Goal: Task Accomplishment & Management: Use online tool/utility

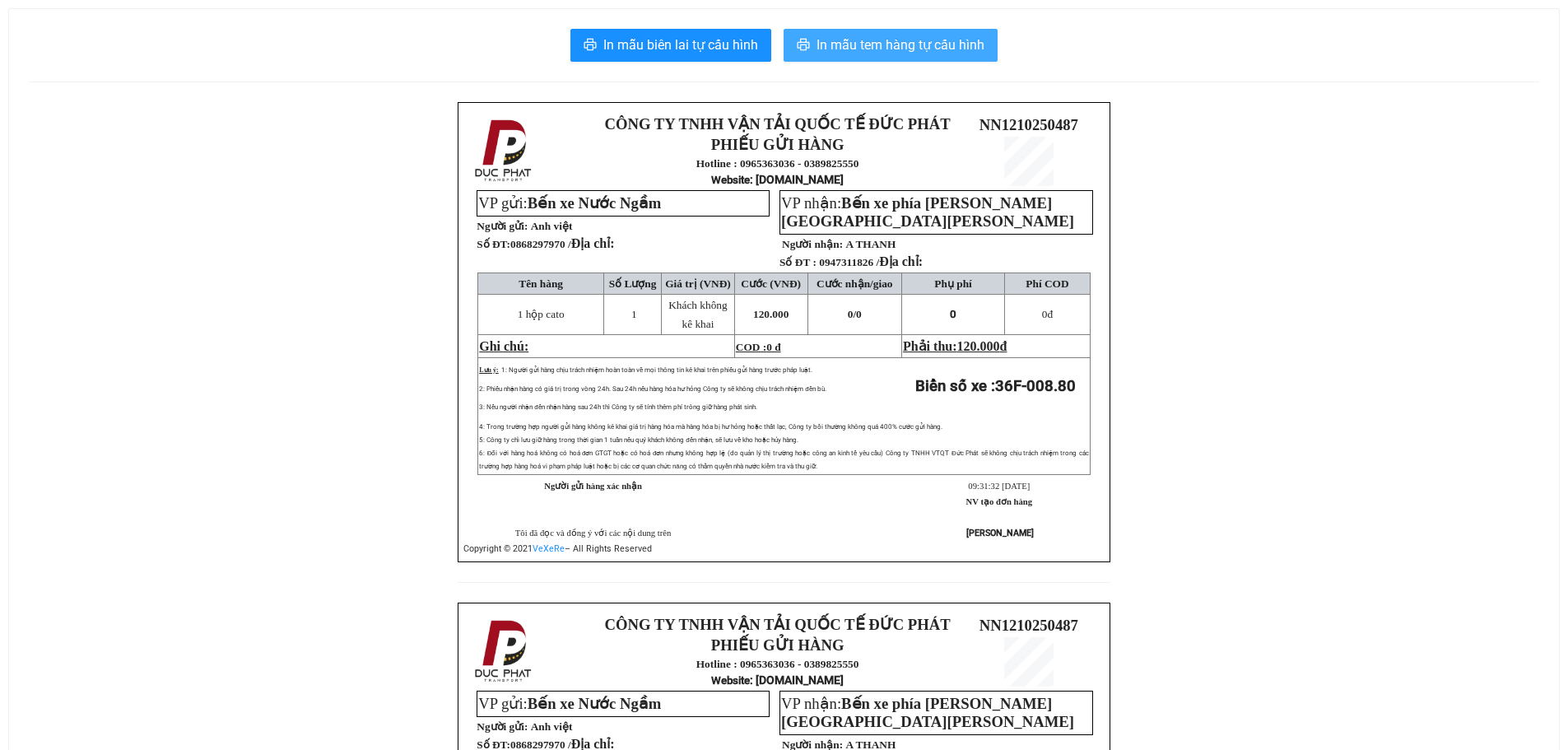
click at [957, 41] on span "In mẫu tem hàng tự cấu hình" at bounding box center [900, 44] width 168 height 20
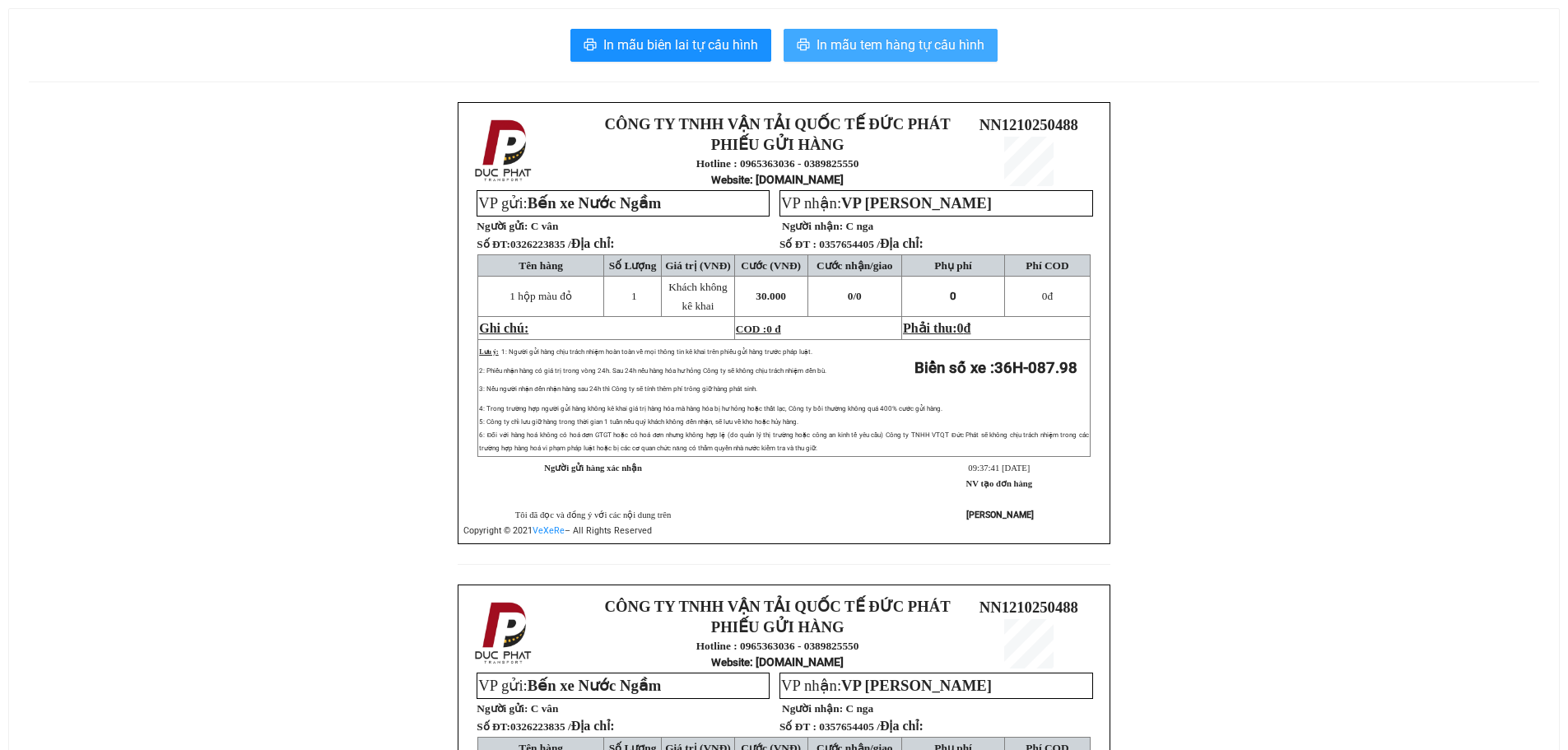
click at [990, 42] on button "In mẫu tem hàng tự cấu hình" at bounding box center [891, 44] width 214 height 33
drag, startPoint x: 962, startPoint y: 37, endPoint x: 1051, endPoint y: 43, distance: 89.2
click at [961, 33] on button "In mẫu tem hàng tự cấu hình" at bounding box center [891, 44] width 214 height 33
click at [918, 40] on span "In mẫu tem hàng tự cấu hình" at bounding box center [900, 44] width 168 height 20
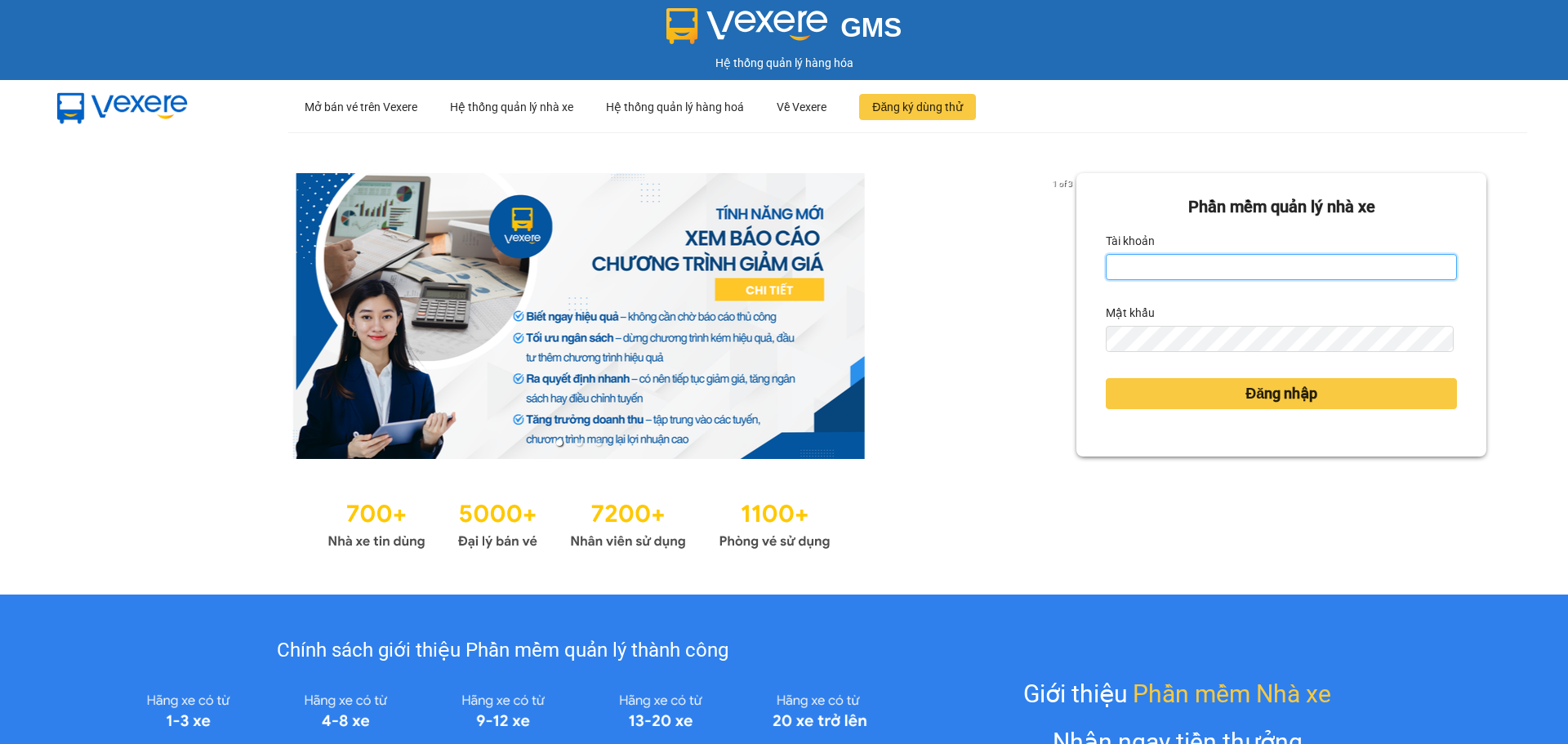
click at [1306, 263] on input "Tài khoản" at bounding box center [1281, 267] width 351 height 26
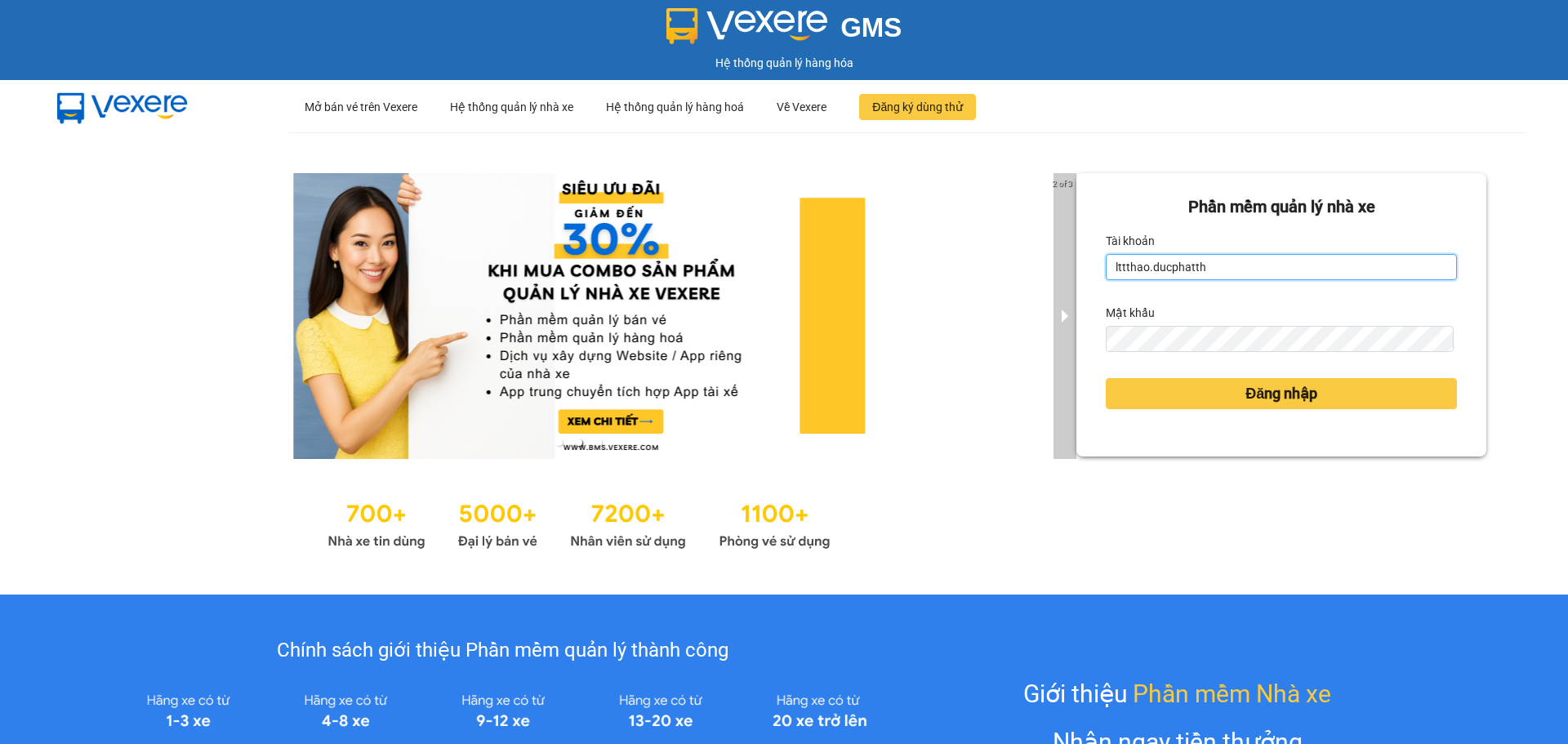
drag, startPoint x: 1132, startPoint y: 268, endPoint x: 1047, endPoint y: 254, distance: 86.1
click at [1047, 254] on div "2 of 3 Phần mềm quản lý nhà xe Tài khoản lttthao.ducphatth Mật khẩu Đăng nhập" at bounding box center [784, 363] width 1568 height 462
click at [1135, 266] on input "nhdo.ducphatth" at bounding box center [1281, 267] width 351 height 26
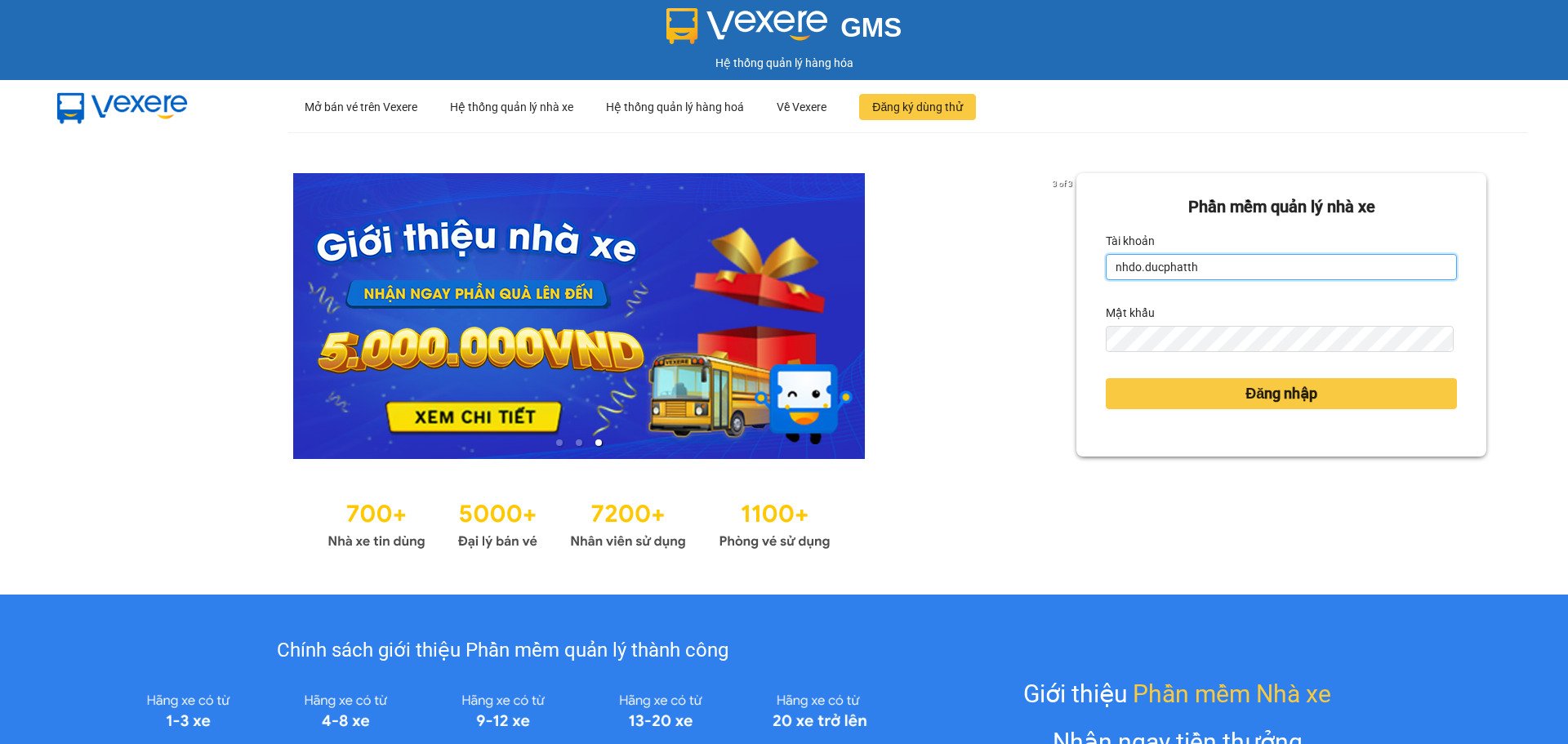
click at [1133, 267] on input "nhdo.ducphatth" at bounding box center [1281, 267] width 351 height 26
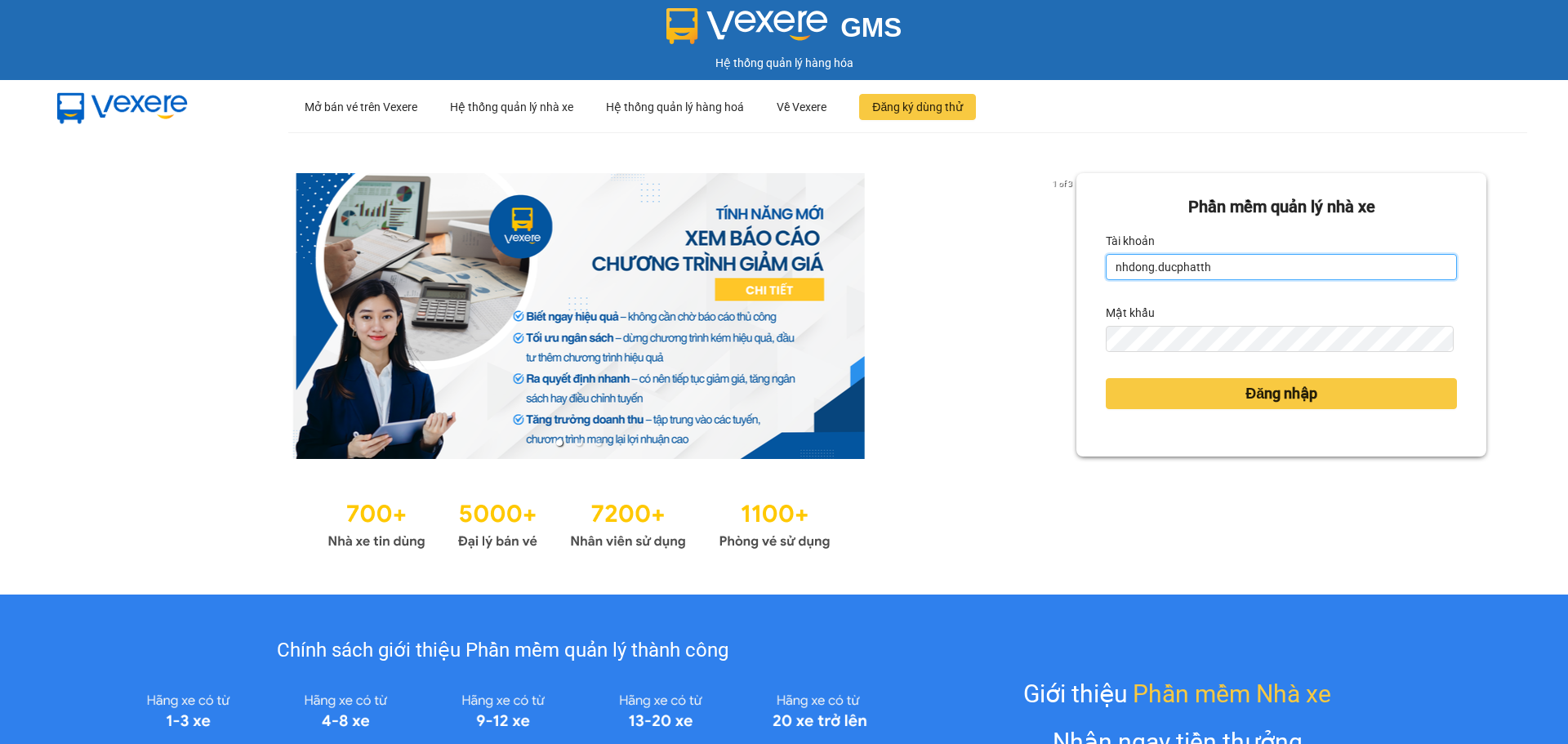
type input "nhdong.ducphatth"
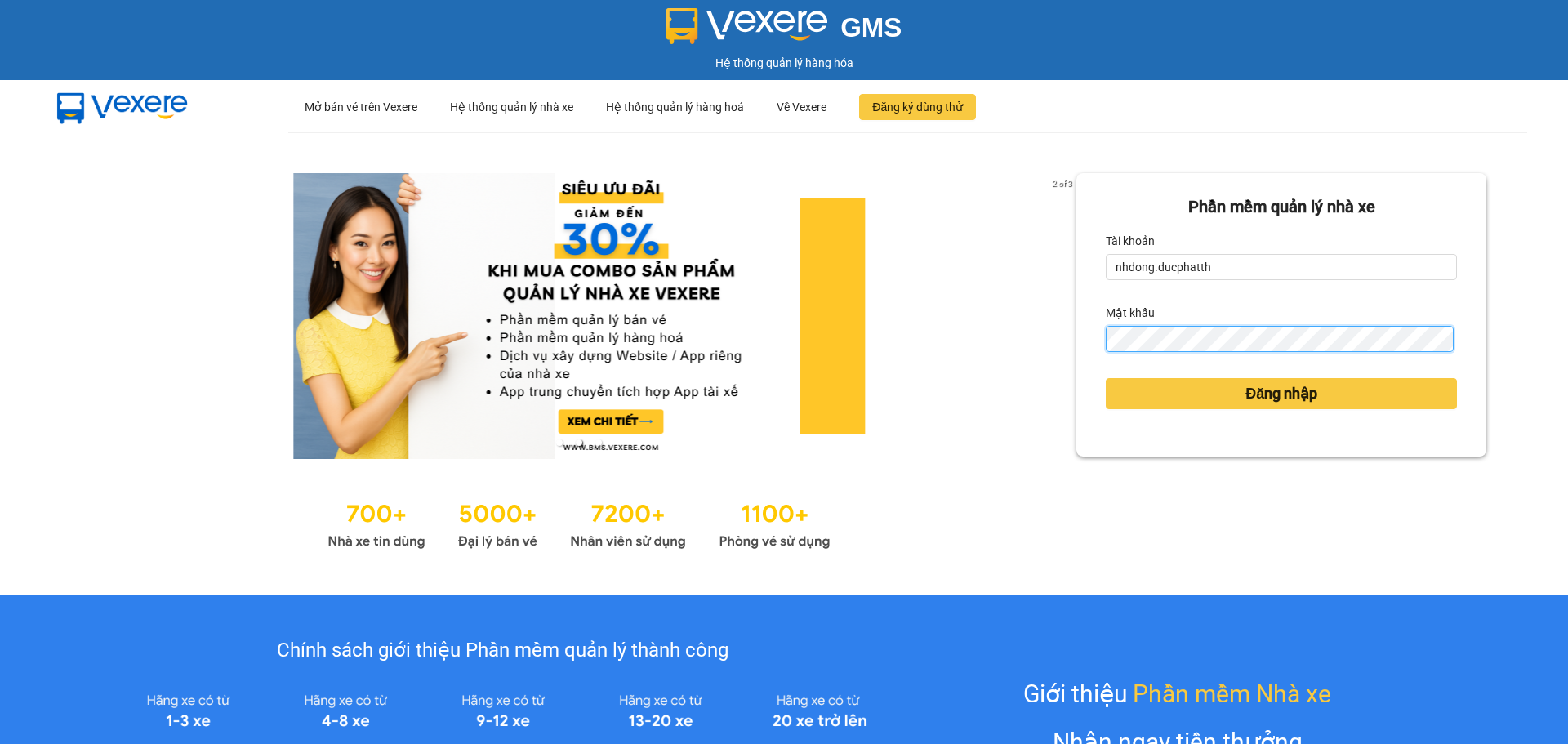
click at [1106, 378] on button "Đăng nhập" at bounding box center [1281, 393] width 351 height 31
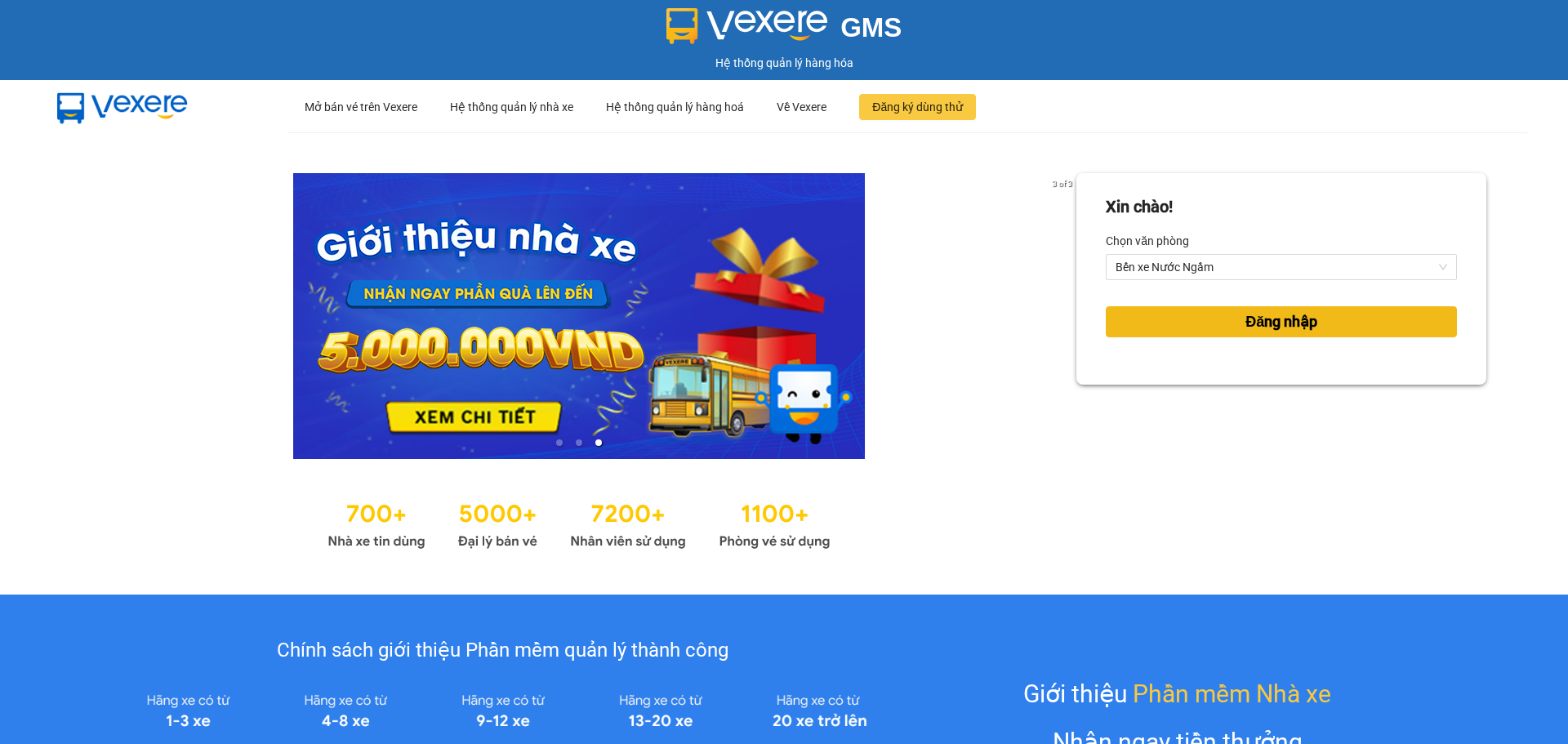
click at [1162, 311] on button "Đăng nhập" at bounding box center [1281, 321] width 351 height 31
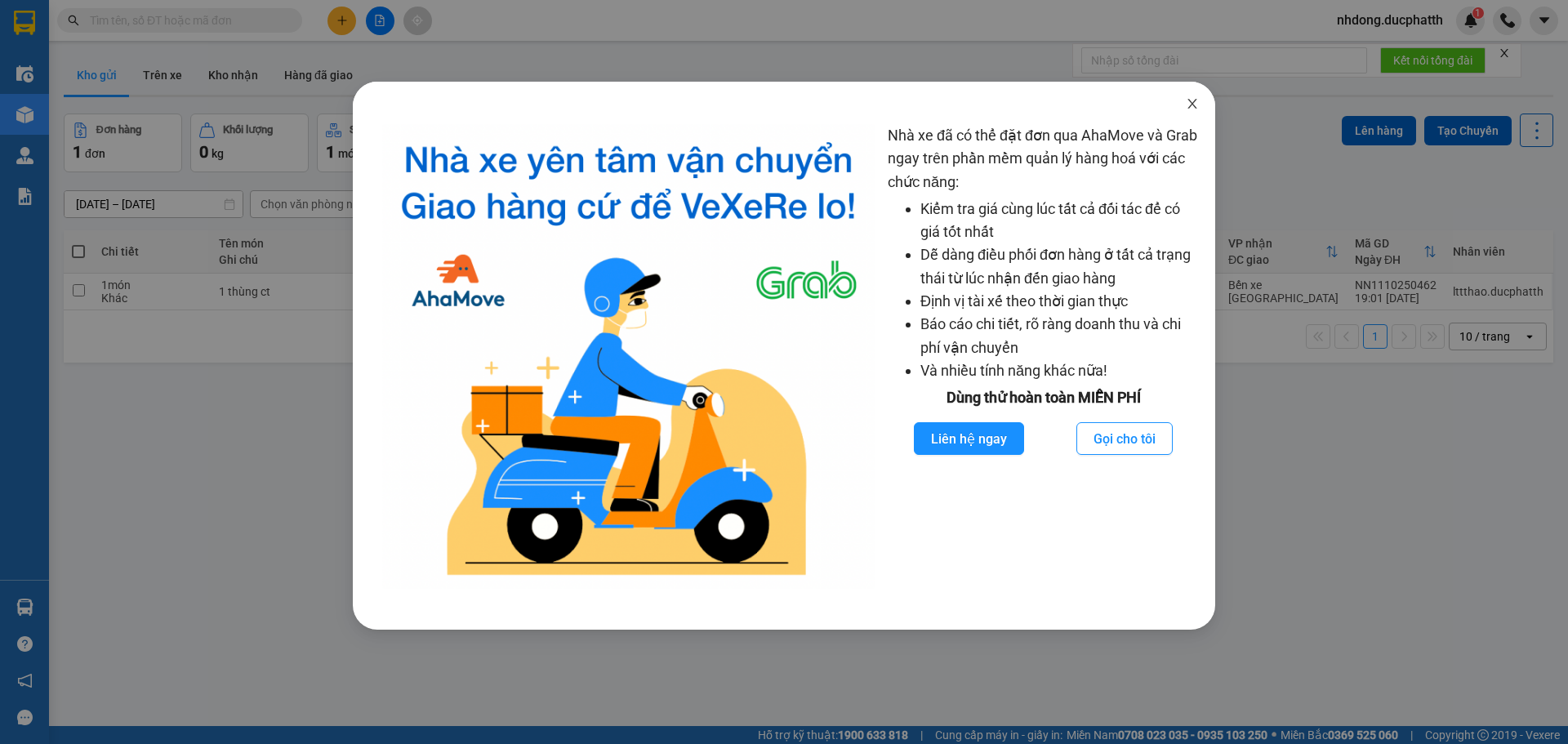
click at [1202, 115] on span "Close" at bounding box center [1193, 105] width 46 height 46
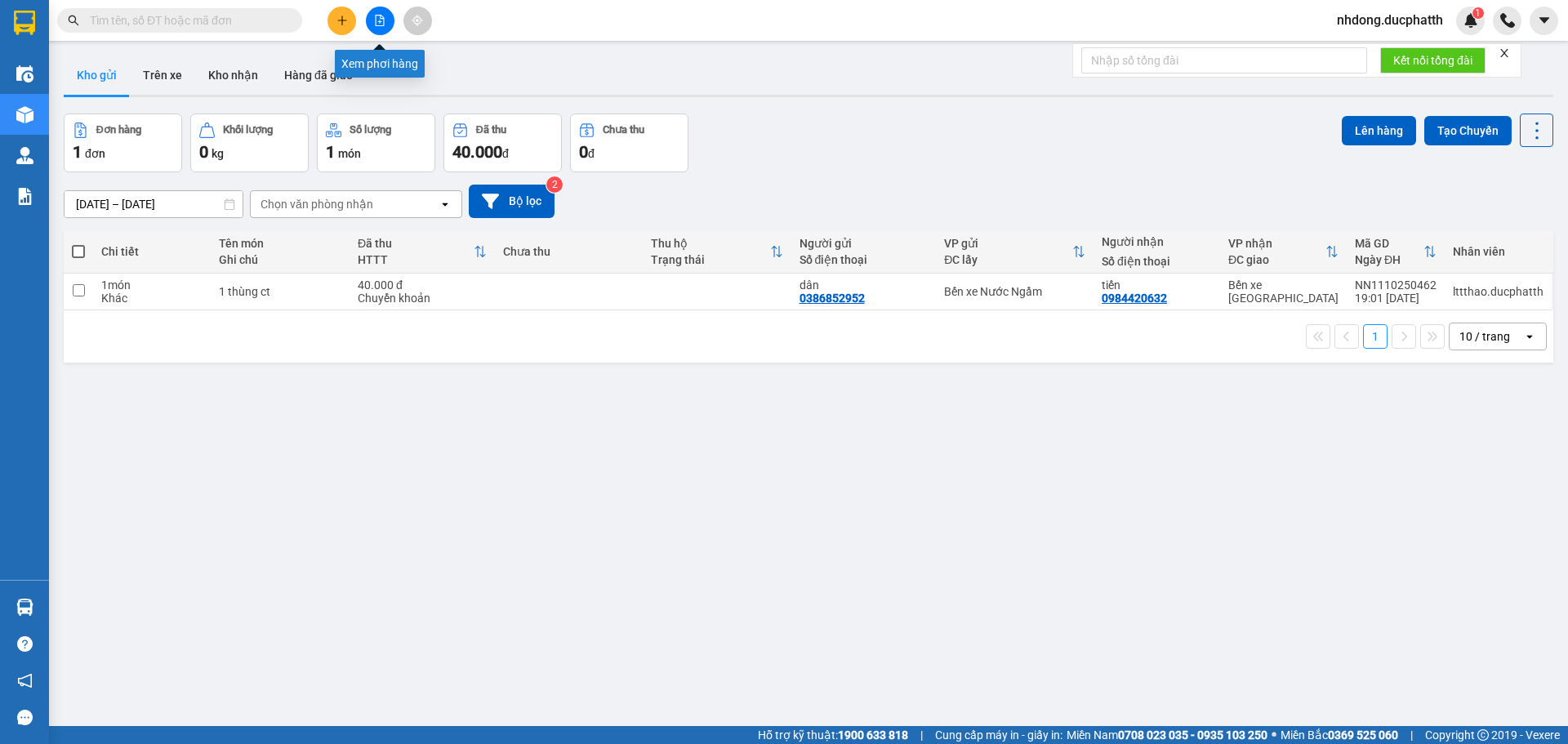
click at [375, 21] on icon "file-add" at bounding box center [380, 20] width 9 height 11
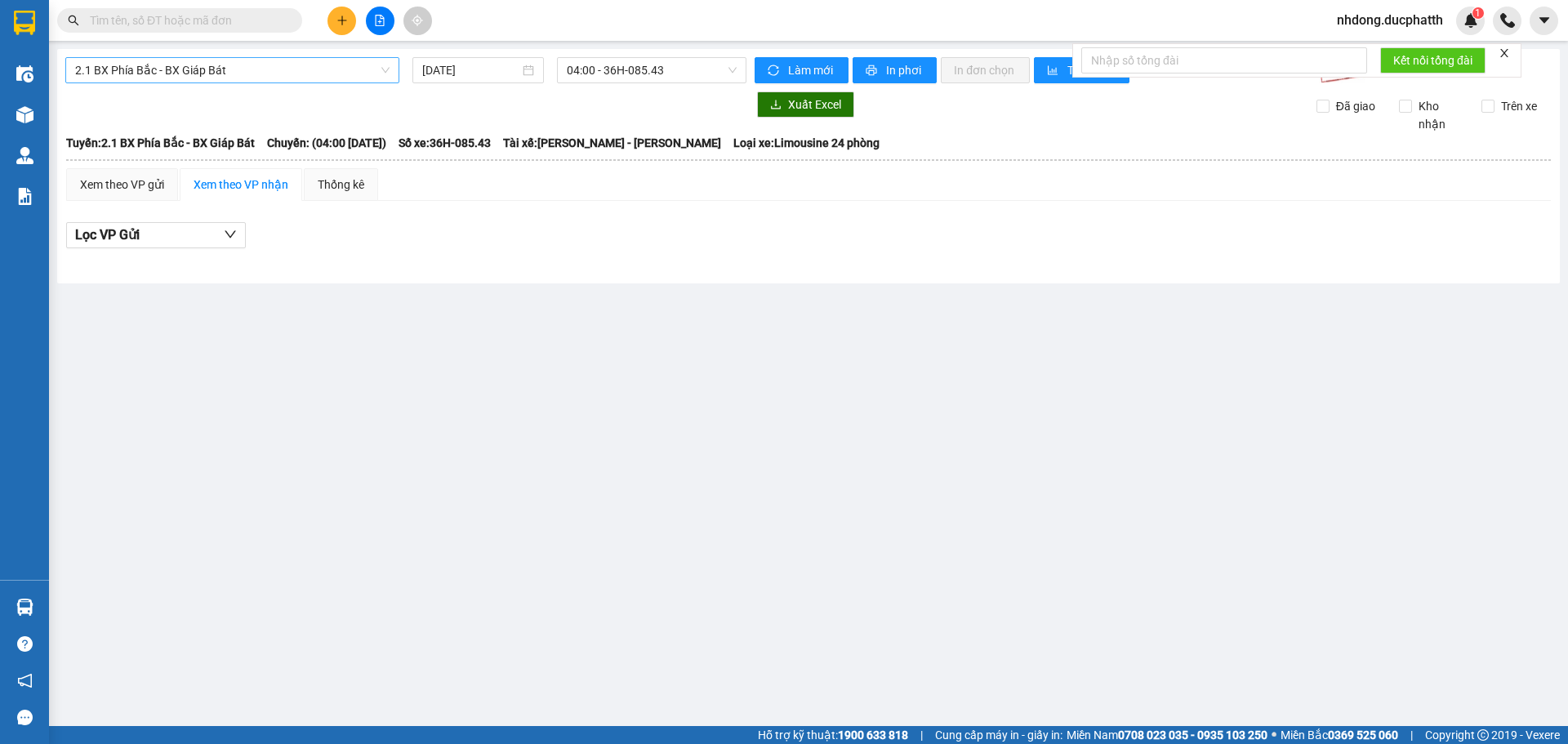
click at [276, 76] on span "2.1 BX Phía Bắc - BX Giáp Bát" at bounding box center [232, 70] width 314 height 25
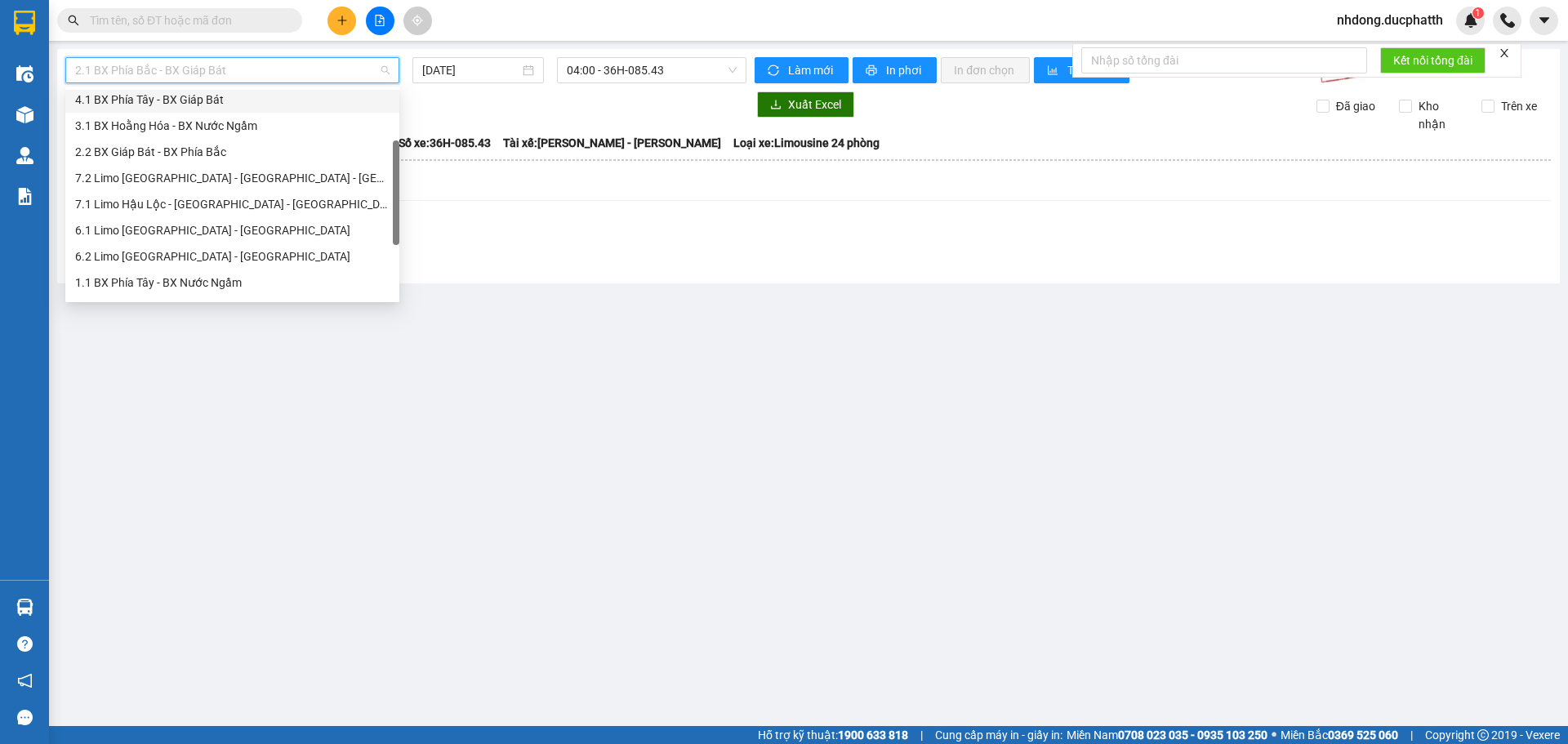
scroll to position [163, 0]
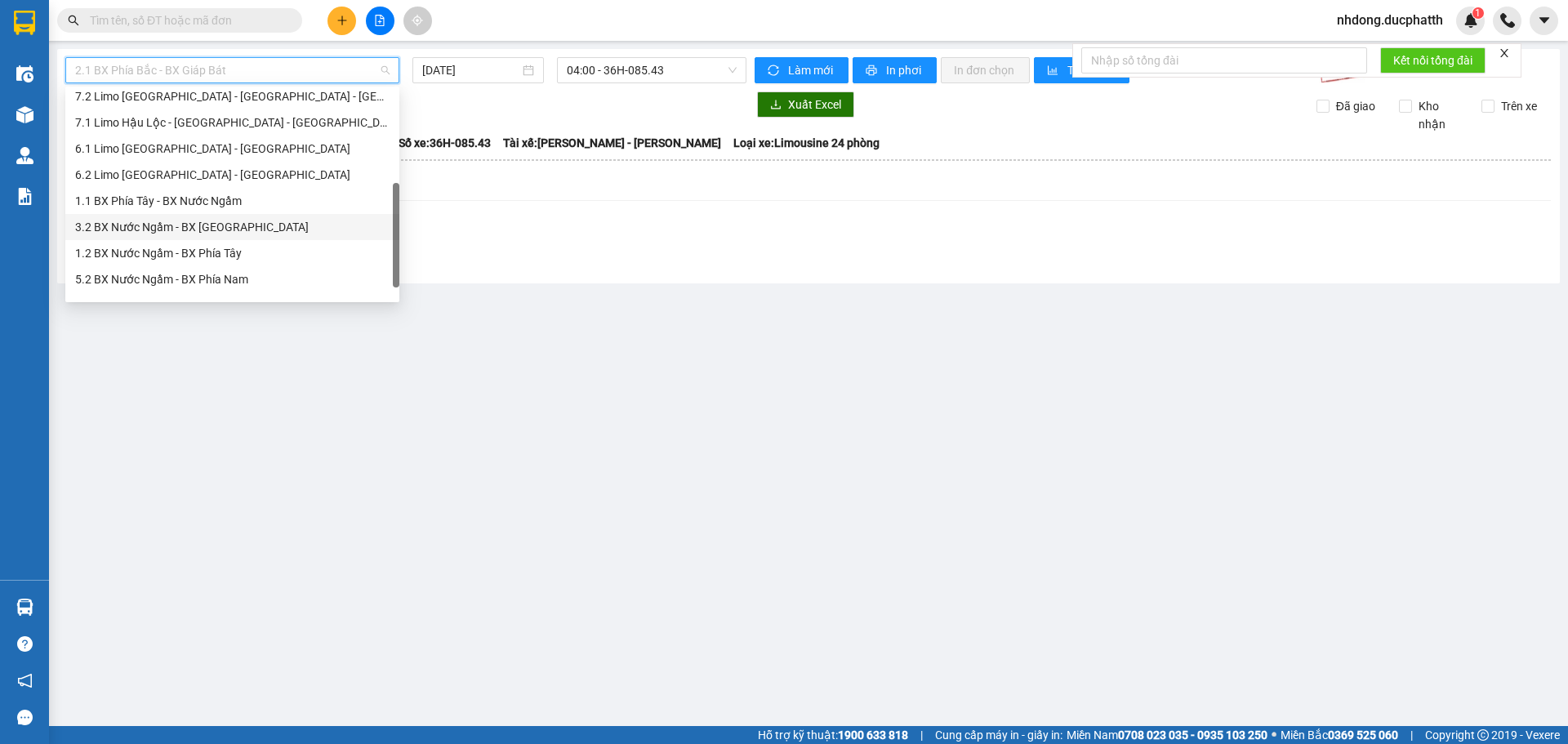
click at [263, 223] on div "3.2 BX Nước Ngầm - BX [GEOGRAPHIC_DATA]" at bounding box center [232, 227] width 314 height 18
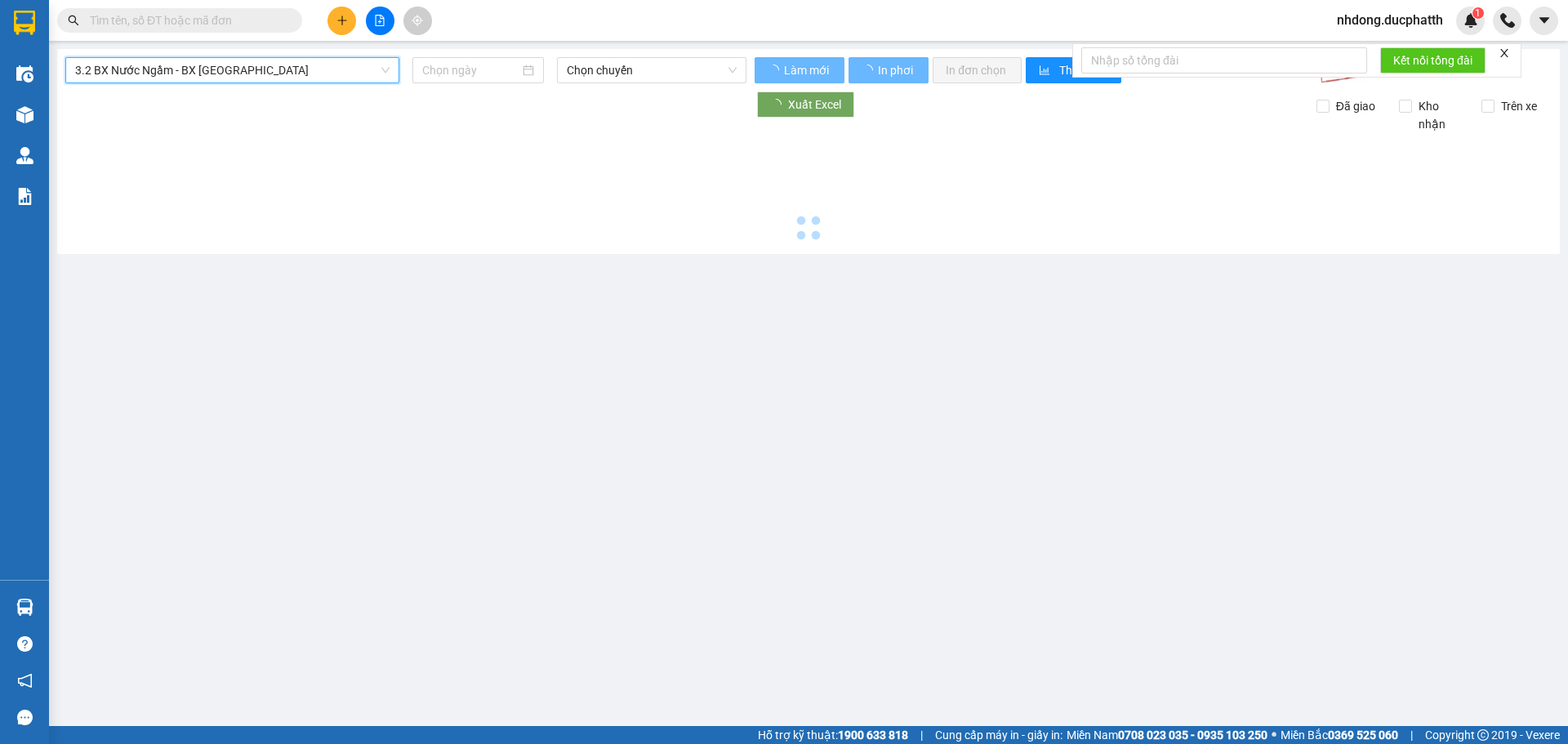
type input "[DATE]"
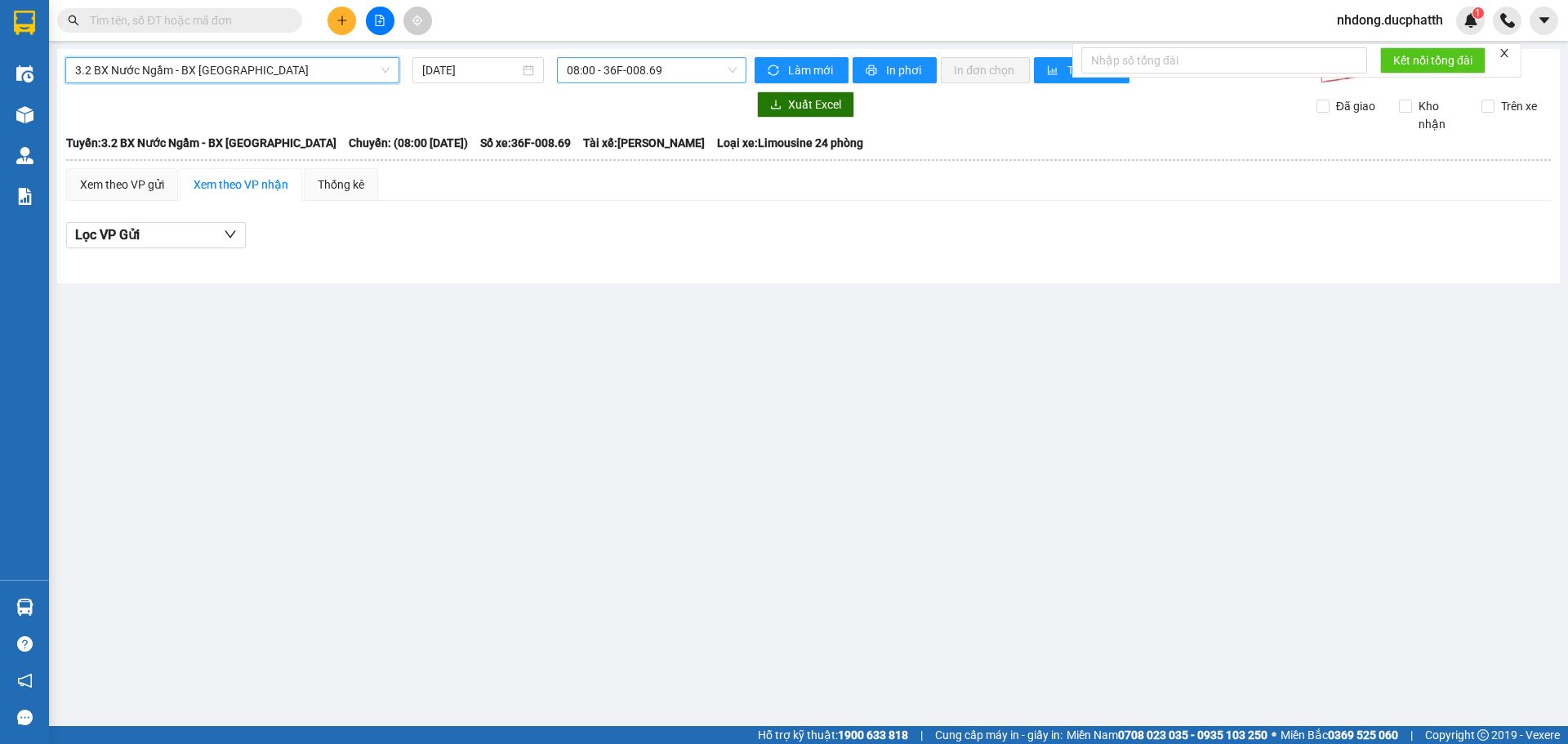
click at [709, 63] on span "08:00 - 36F-008.69" at bounding box center [651, 70] width 170 height 25
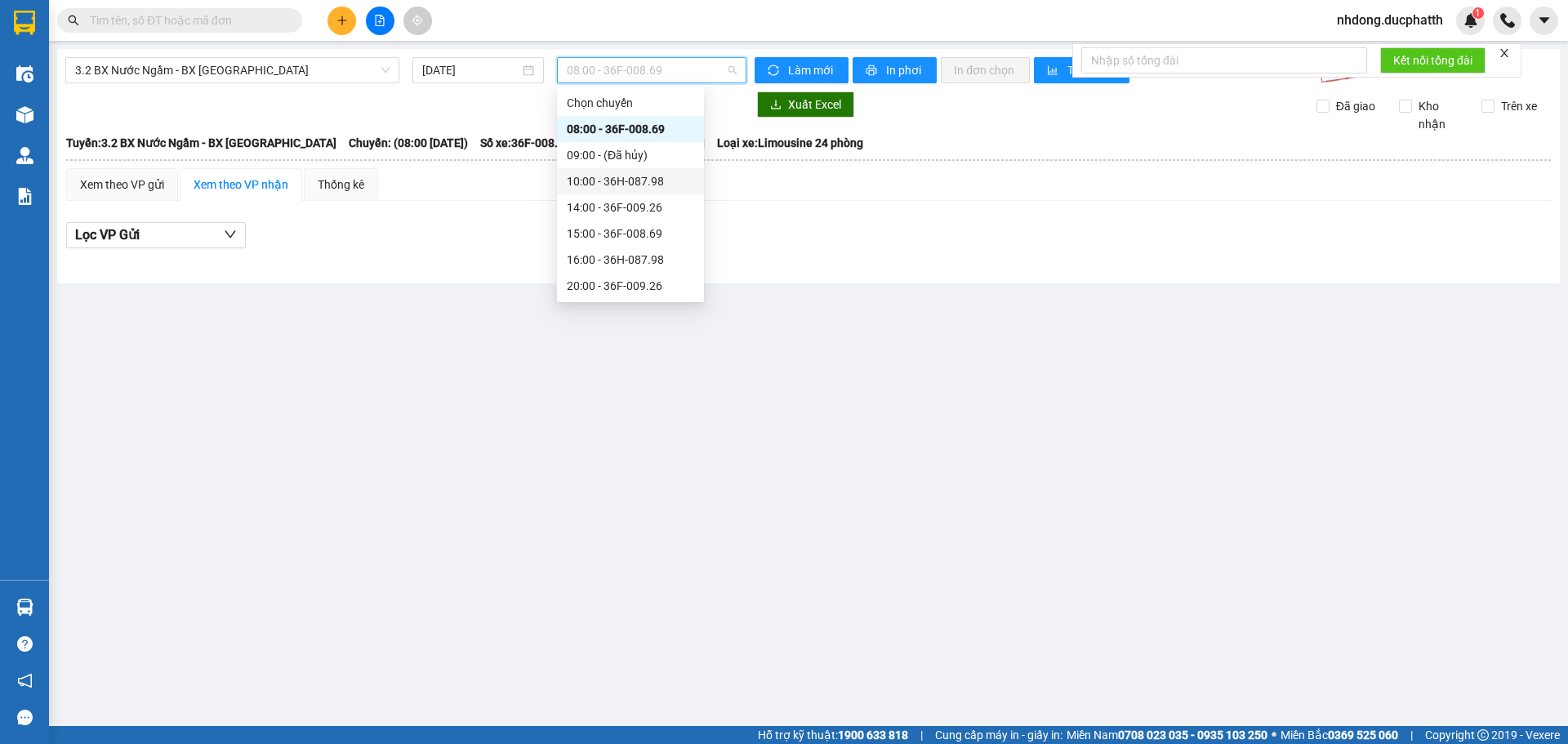
click at [626, 174] on div "10:00 - 36H-087.98" at bounding box center [630, 181] width 128 height 18
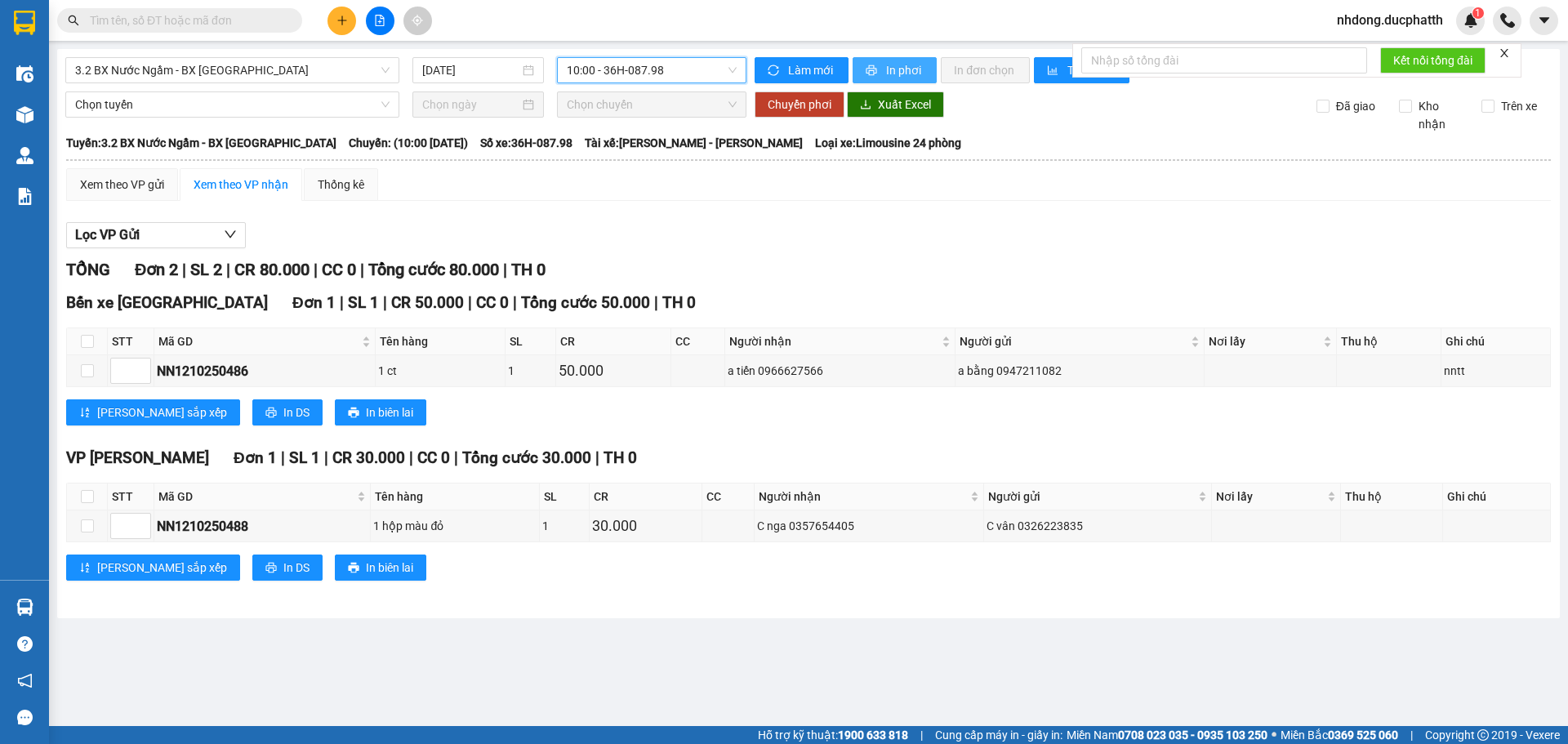
click at [886, 62] on span "In phơi" at bounding box center [905, 70] width 38 height 18
click at [866, 64] on icon "printer" at bounding box center [871, 70] width 11 height 11
